Goal: Find specific page/section: Find specific page/section

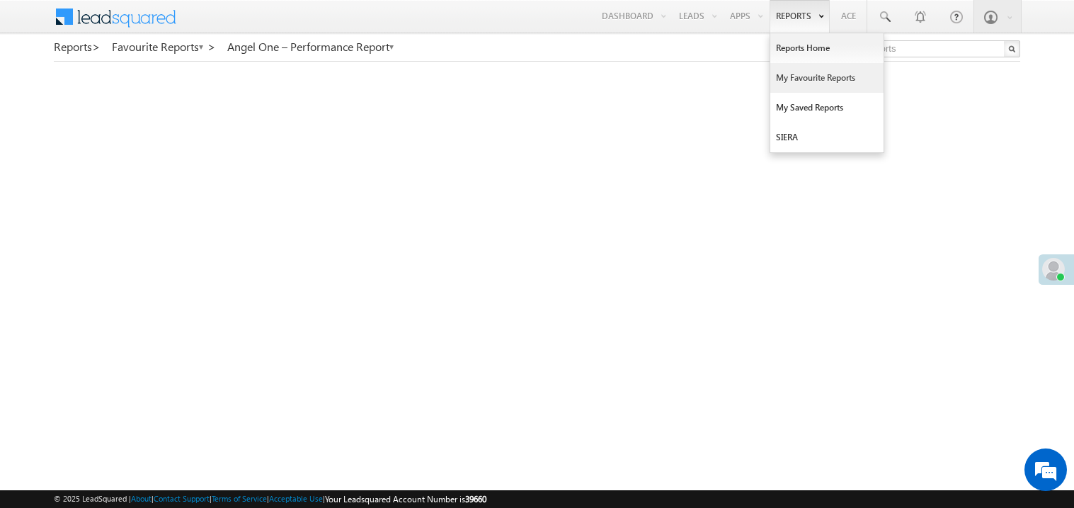
click at [786, 83] on link "My Favourite Reports" at bounding box center [826, 78] width 113 height 30
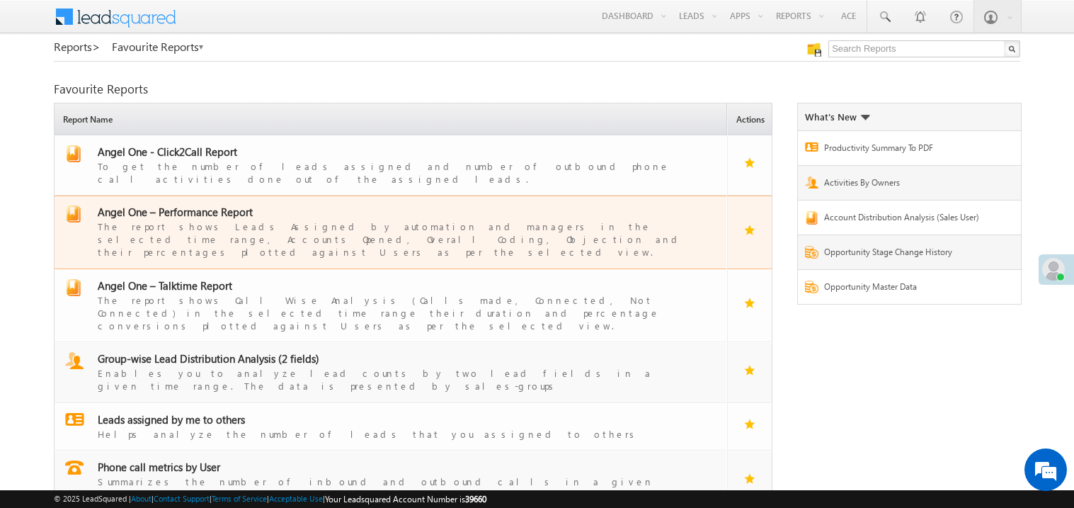
click at [193, 205] on span "Angel One – Performance Report" at bounding box center [175, 212] width 155 height 14
